Goal: Entertainment & Leisure: Consume media (video, audio)

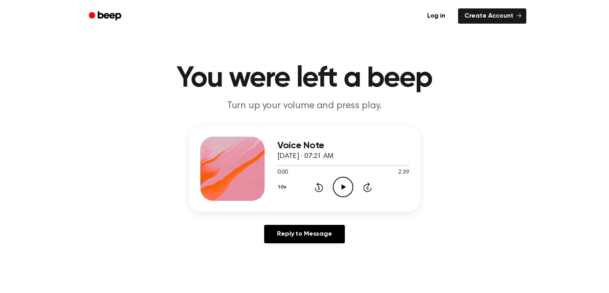
click at [335, 183] on icon "Play Audio" at bounding box center [343, 187] width 20 height 20
click at [335, 183] on icon "Pause Audio" at bounding box center [343, 187] width 20 height 20
click at [335, 183] on icon "Play Audio" at bounding box center [343, 187] width 20 height 20
click at [335, 183] on icon "Pause Audio" at bounding box center [343, 187] width 20 height 20
click at [335, 183] on icon "Play Audio" at bounding box center [343, 187] width 20 height 20
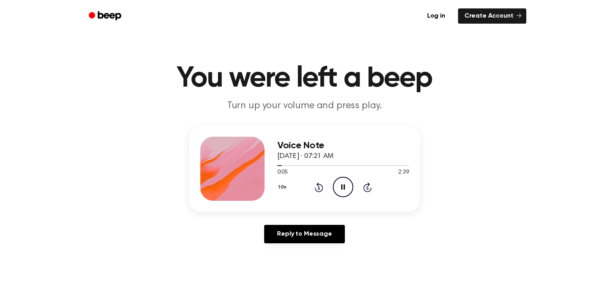
click at [335, 183] on icon "Pause Audio" at bounding box center [343, 187] width 20 height 20
click at [334, 187] on icon "Play Audio" at bounding box center [343, 187] width 20 height 20
click at [334, 187] on icon "Pause Audio" at bounding box center [343, 187] width 20 height 20
click at [334, 187] on icon "Play Audio" at bounding box center [343, 187] width 20 height 20
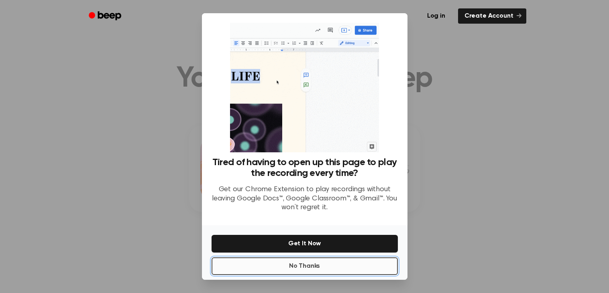
click at [352, 271] on button "No Thanks" at bounding box center [305, 267] width 186 height 18
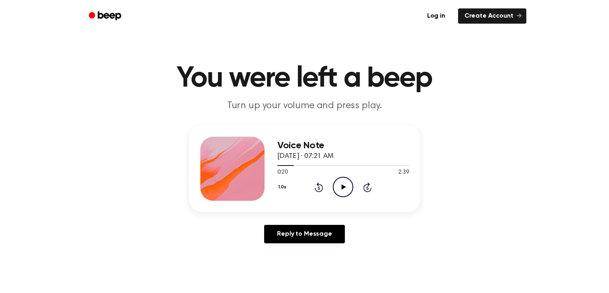
click at [339, 179] on icon "Play Audio" at bounding box center [343, 187] width 20 height 20
click at [339, 179] on icon "Pause Audio" at bounding box center [343, 187] width 20 height 20
click at [339, 179] on icon "Play Audio" at bounding box center [343, 187] width 20 height 20
click at [339, 179] on icon "Pause Audio" at bounding box center [343, 187] width 20 height 20
click at [339, 179] on icon "Play Audio" at bounding box center [343, 187] width 20 height 20
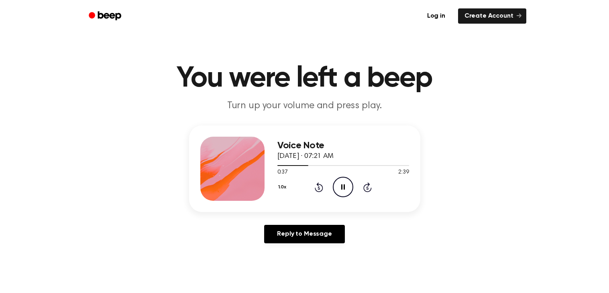
click at [322, 187] on icon at bounding box center [319, 188] width 8 height 10
click at [338, 188] on icon "Pause Audio" at bounding box center [343, 187] width 20 height 20
click at [338, 188] on icon "Play Audio" at bounding box center [343, 187] width 20 height 20
click at [338, 188] on icon "Pause Audio" at bounding box center [343, 187] width 20 height 20
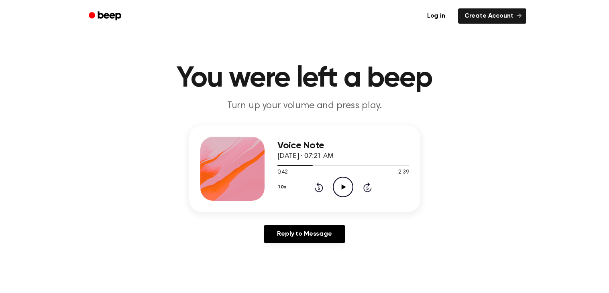
click at [338, 188] on icon "Play Audio" at bounding box center [343, 187] width 20 height 20
click at [338, 188] on icon "Pause Audio" at bounding box center [343, 187] width 20 height 20
click at [338, 188] on icon "Play Audio" at bounding box center [343, 187] width 20 height 20
click at [338, 188] on icon "Pause Audio" at bounding box center [343, 187] width 20 height 20
